Goal: Task Accomplishment & Management: Manage account settings

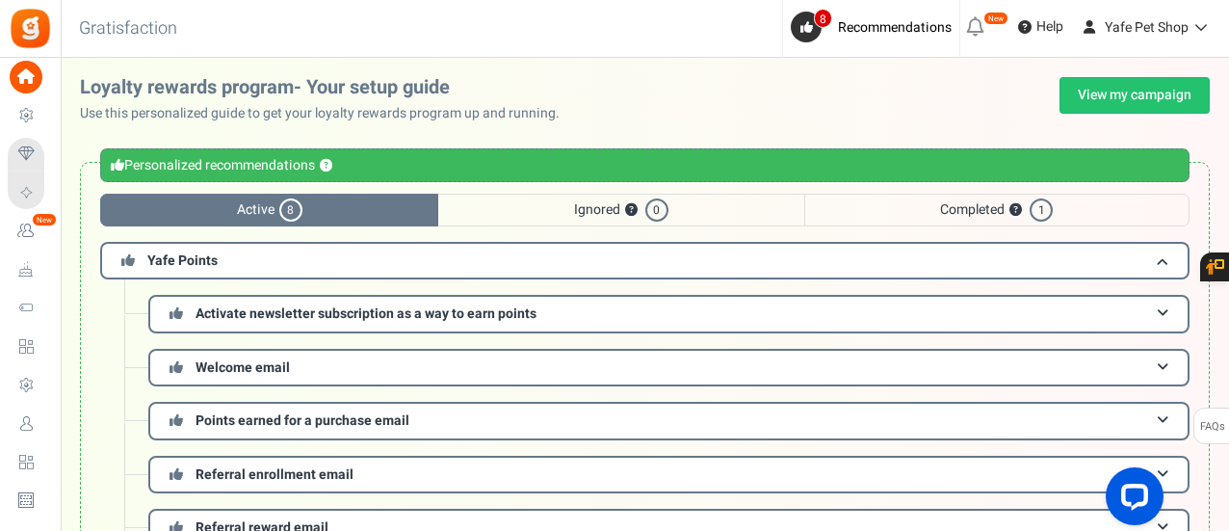
click at [252, 40] on div "Back to Home Back to program setup Gratisfaction 0 WARNING 8 Recommendations Bo…" at bounding box center [643, 29] width 1171 height 58
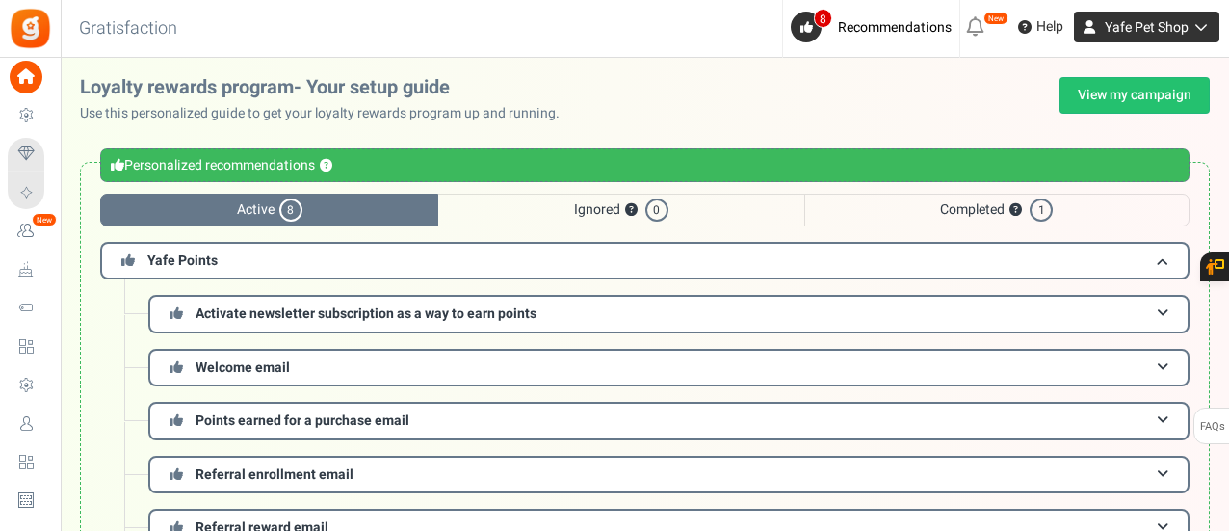
click at [1204, 30] on icon at bounding box center [1198, 26] width 19 height 13
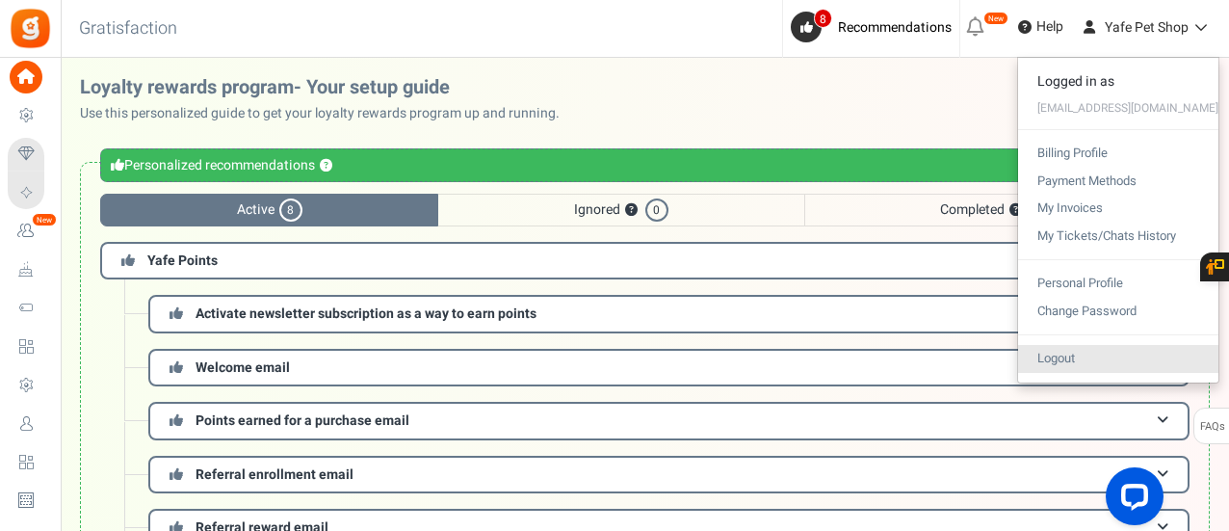
click at [1091, 355] on link "Logout" at bounding box center [1118, 359] width 200 height 28
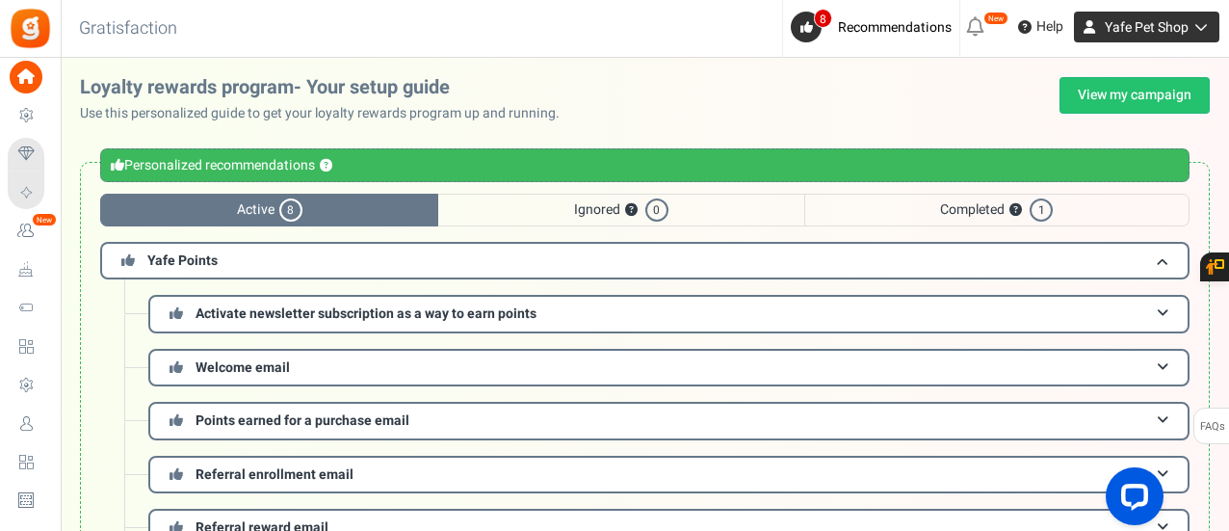
click at [1181, 32] on span "Yafe Pet Shop" at bounding box center [1147, 27] width 84 height 20
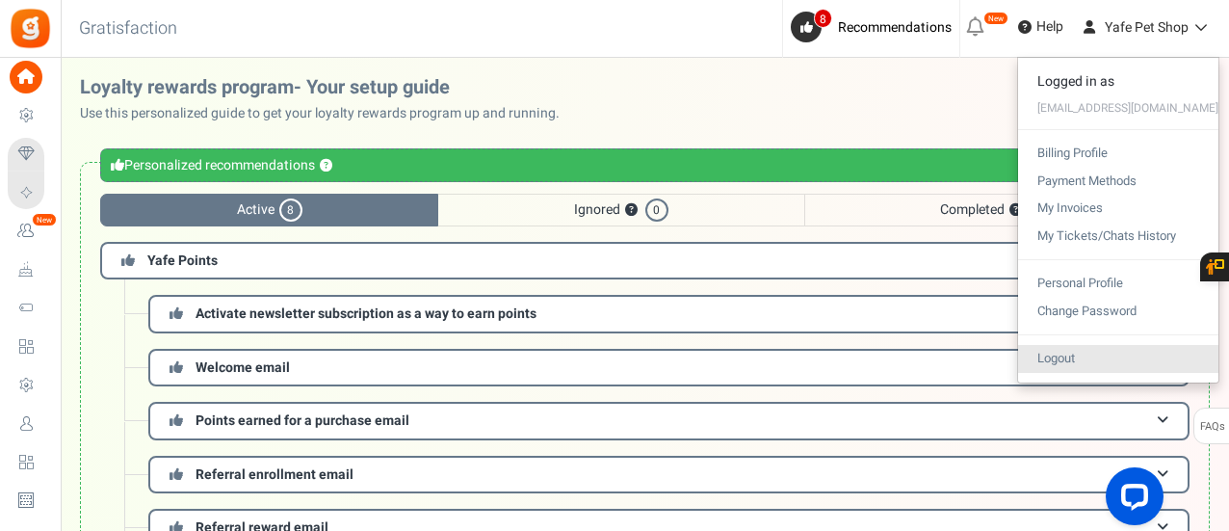
click at [1084, 361] on link "Logout" at bounding box center [1118, 359] width 200 height 28
